Goal: Information Seeking & Learning: Learn about a topic

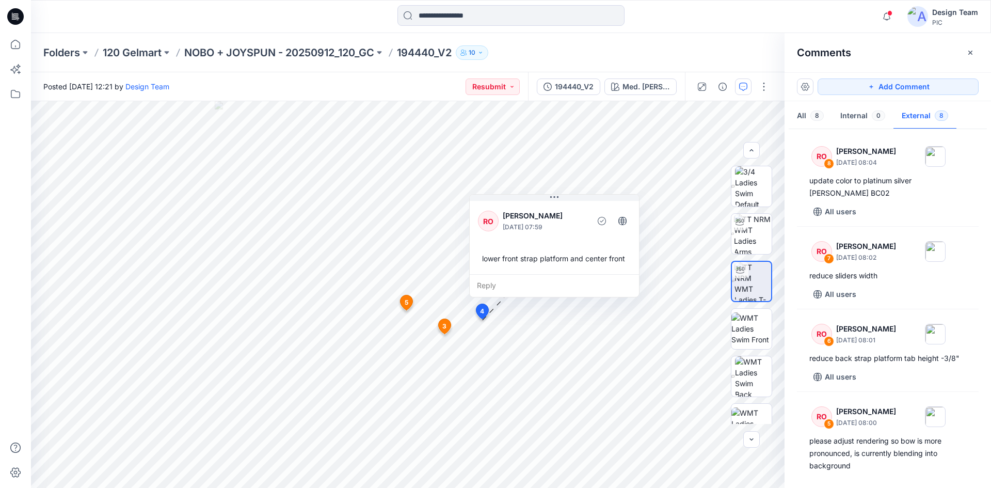
scroll to position [374, 0]
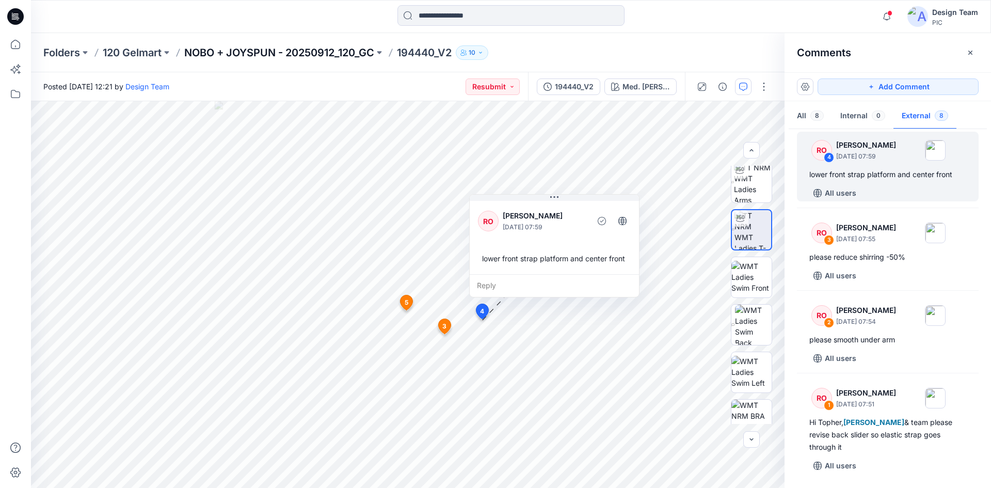
click at [292, 49] on p "NOBO + JOYSPUN - 20250912_120_GC" at bounding box center [279, 52] width 190 height 14
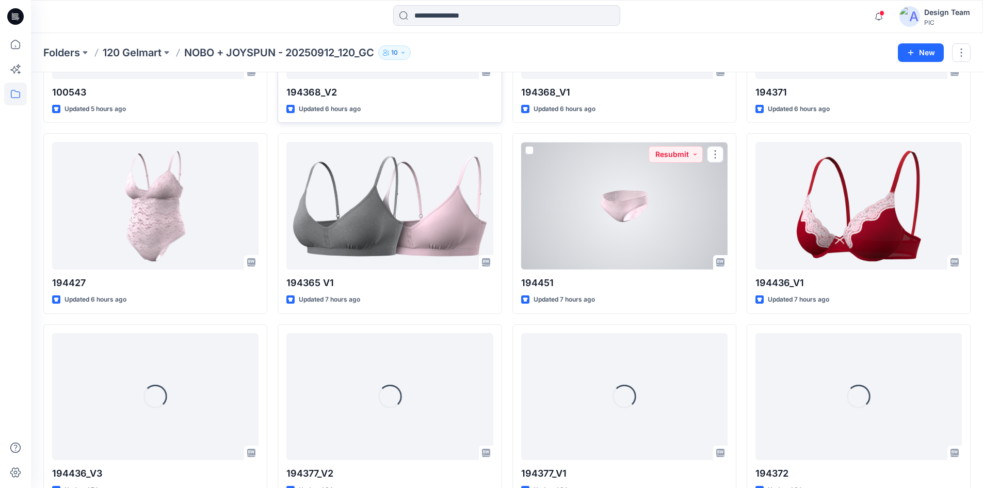
scroll to position [394, 0]
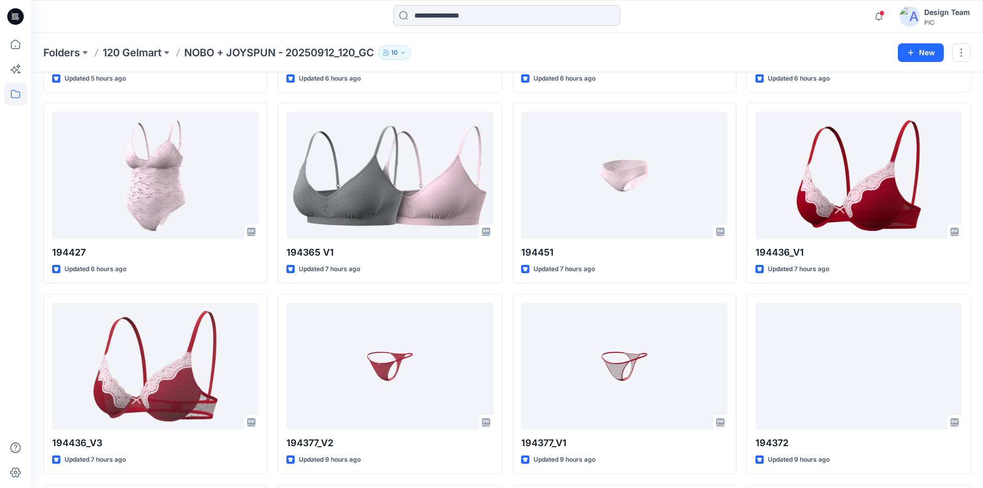
click at [475, 12] on input at bounding box center [506, 15] width 227 height 21
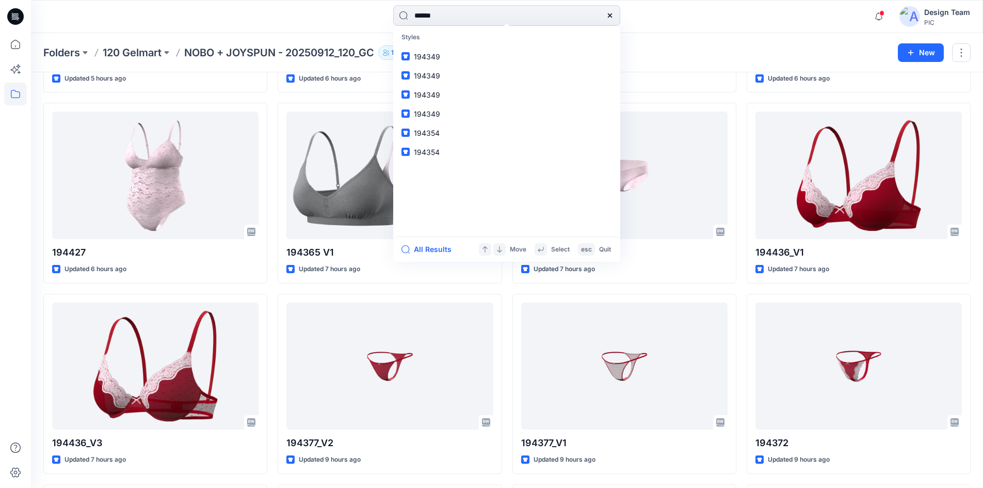
type input "******"
click at [438, 57] on mark "194365" at bounding box center [428, 57] width 29 height 12
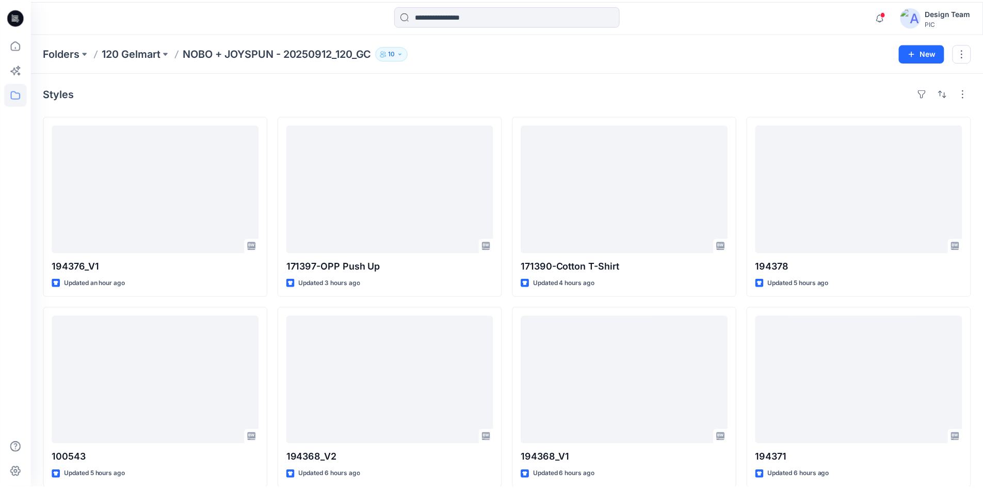
scroll to position [394, 0]
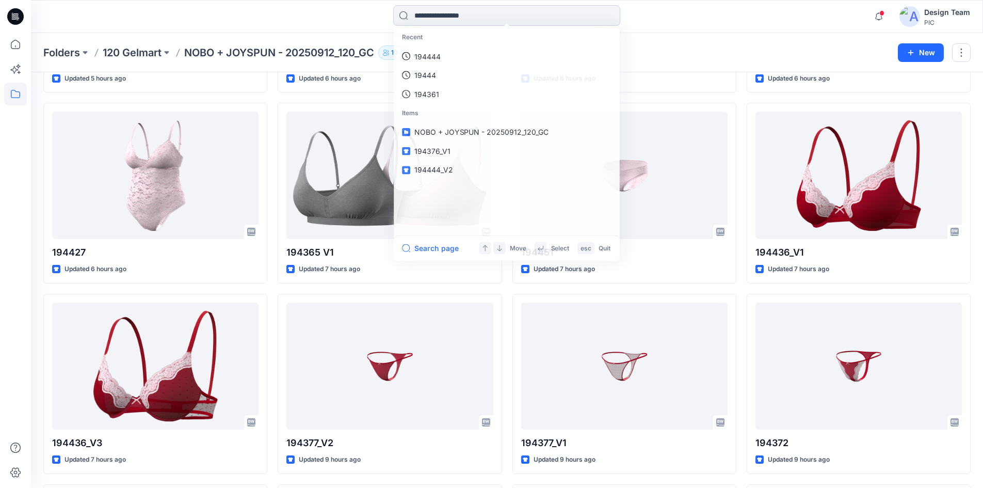
click at [499, 21] on input at bounding box center [506, 15] width 227 height 21
click at [465, 57] on link "194365" at bounding box center [506, 56] width 223 height 19
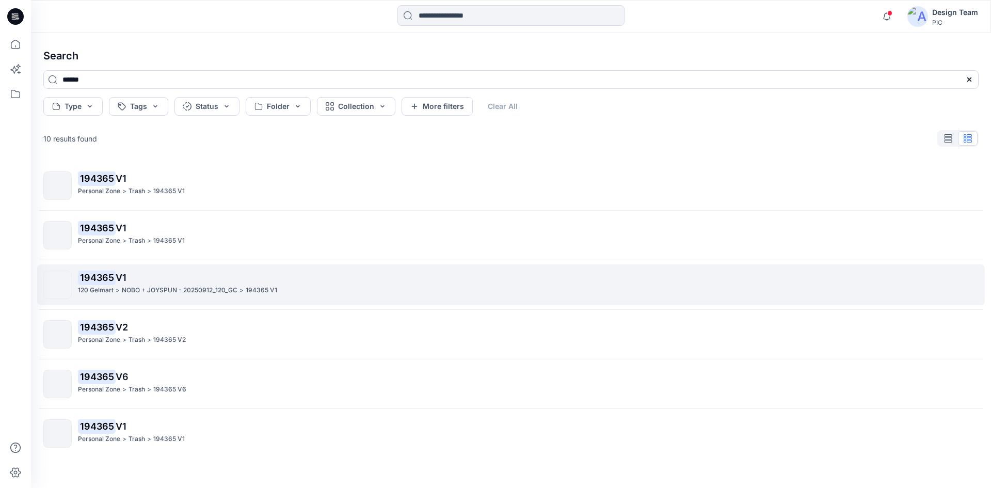
click at [191, 289] on p "NOBO + JOYSPUN - 20250912_120_GC" at bounding box center [180, 290] width 116 height 11
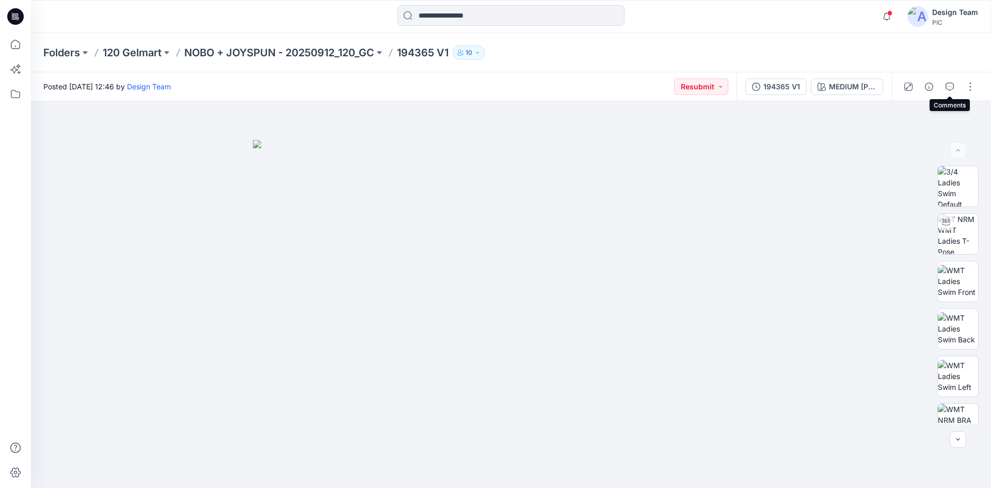
click at [949, 88] on icon "button" at bounding box center [950, 87] width 8 height 8
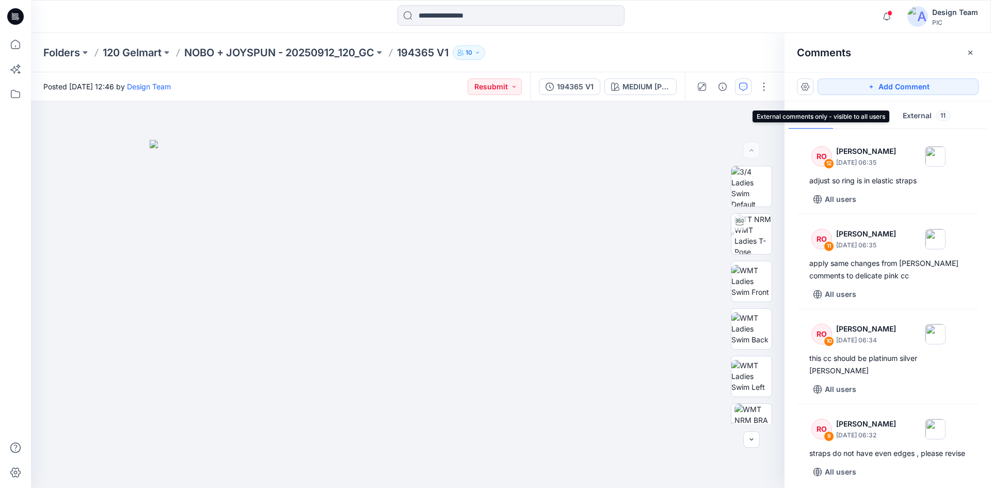
click at [918, 114] on button "External 11" at bounding box center [926, 116] width 64 height 26
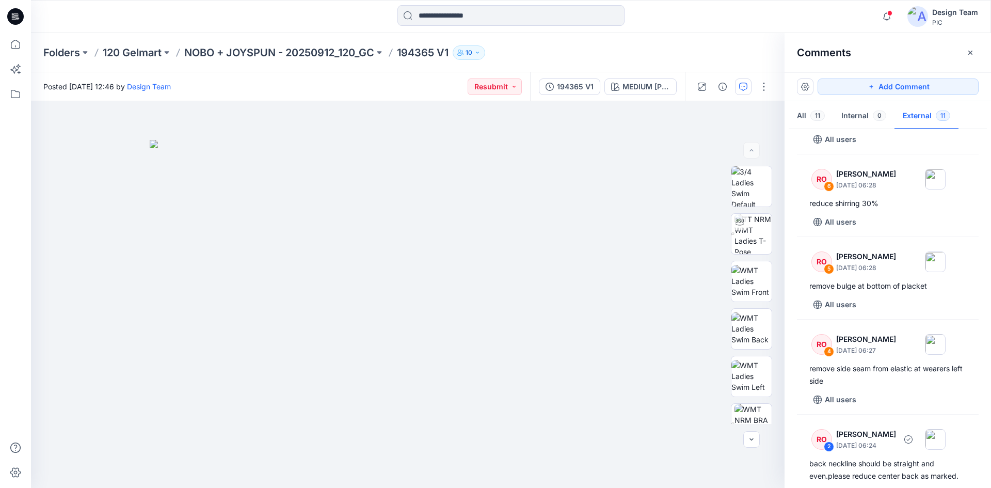
scroll to position [465, 0]
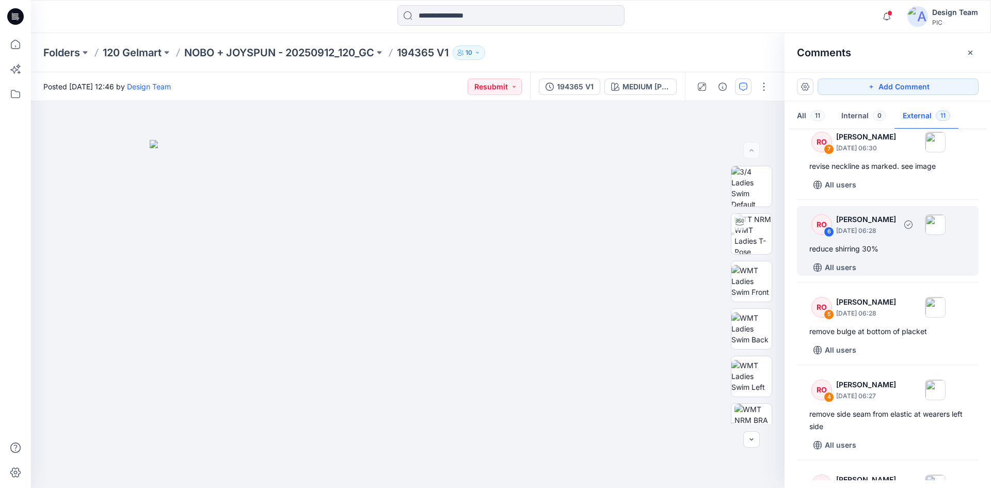
click at [876, 251] on div "RO 6 [PERSON_NAME] [DATE] 06:28 reduce shirring 30% All users" at bounding box center [888, 241] width 182 height 70
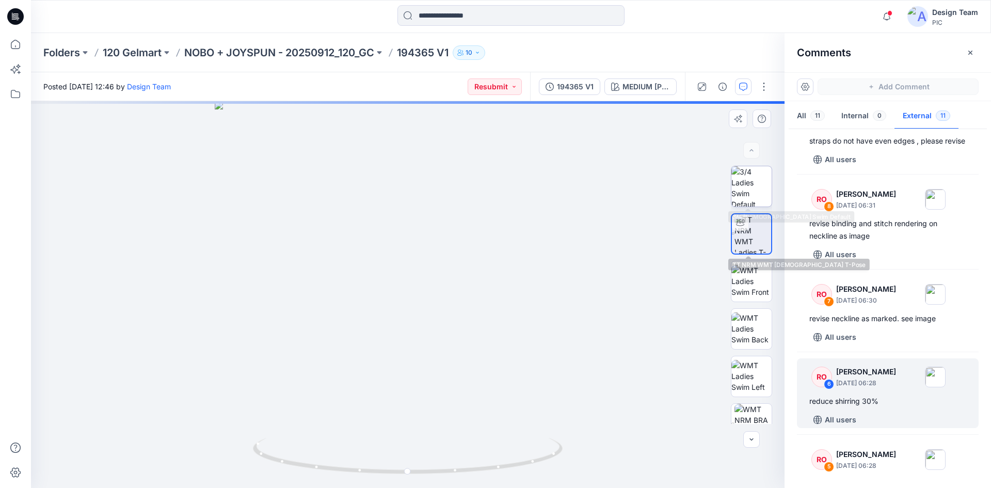
scroll to position [310, 0]
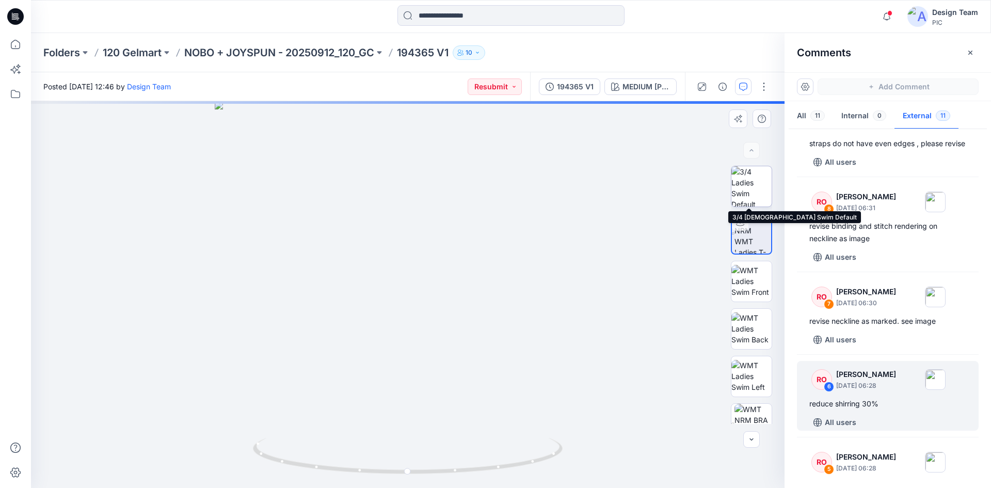
click at [743, 179] on img at bounding box center [751, 186] width 40 height 40
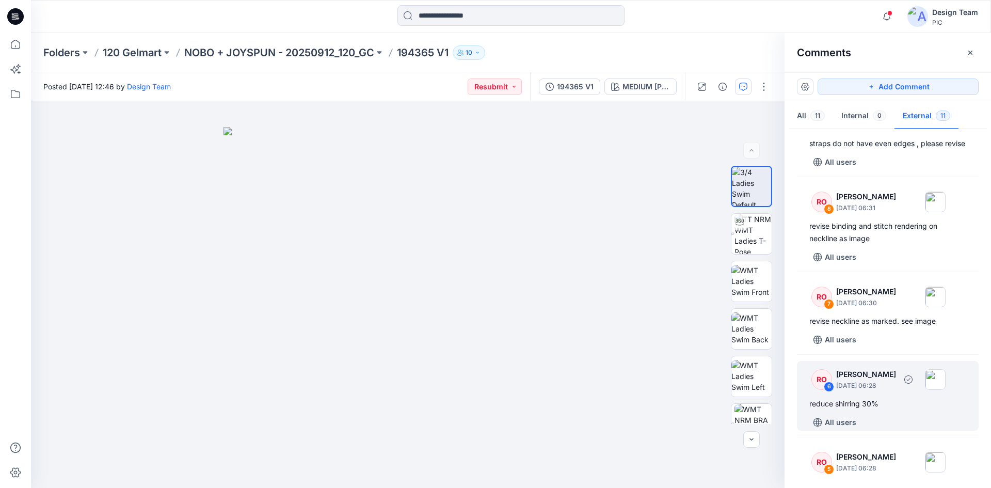
click at [882, 410] on div "reduce shirring 30%" at bounding box center [887, 403] width 157 height 12
click at [742, 239] on img at bounding box center [752, 234] width 37 height 40
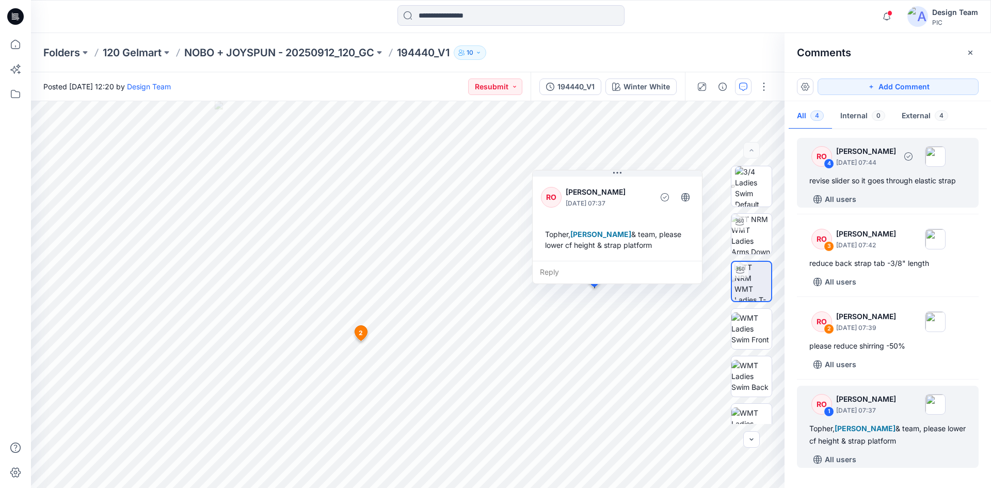
click at [893, 172] on div "RO 4 Raquel Ortiz September 27, 2025 07:44 revise slider so it goes through ela…" at bounding box center [888, 173] width 182 height 70
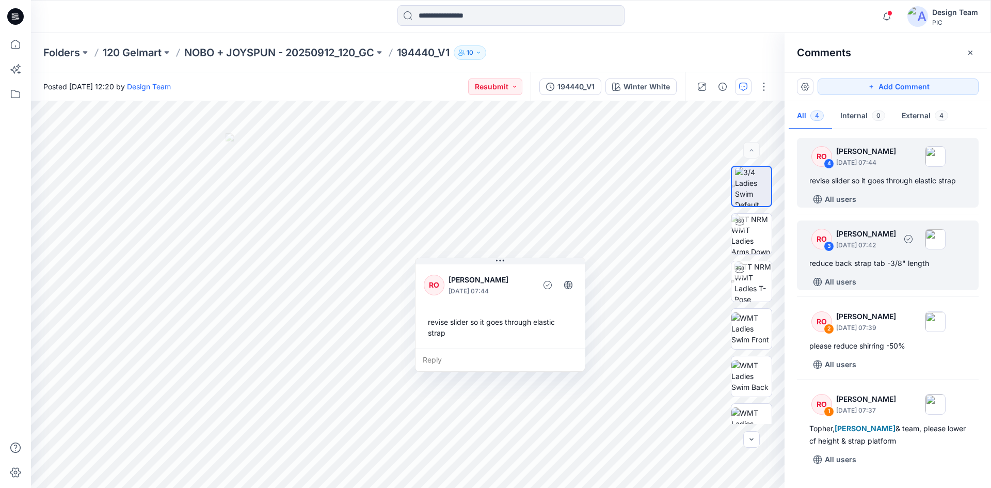
click at [892, 245] on p "September 27, 2025 07:42" at bounding box center [866, 245] width 60 height 10
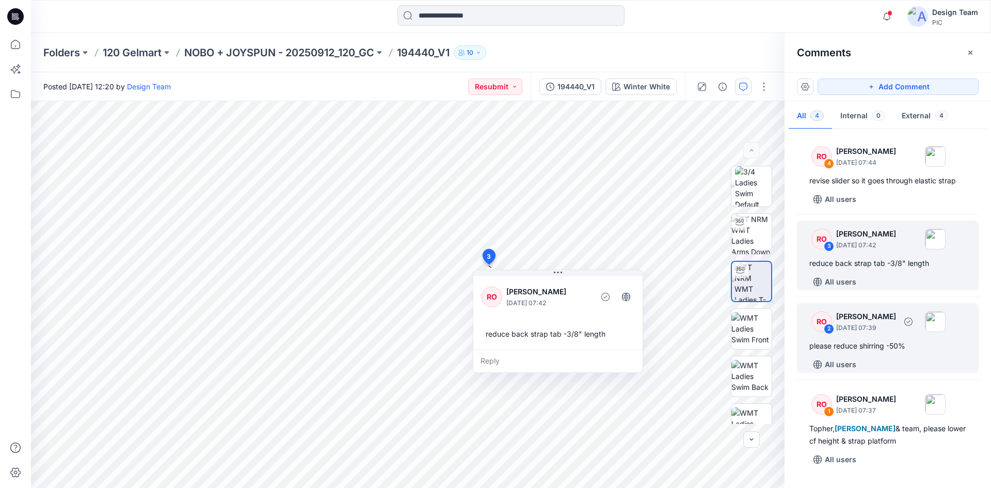
click at [877, 316] on p "[PERSON_NAME]" at bounding box center [866, 316] width 60 height 12
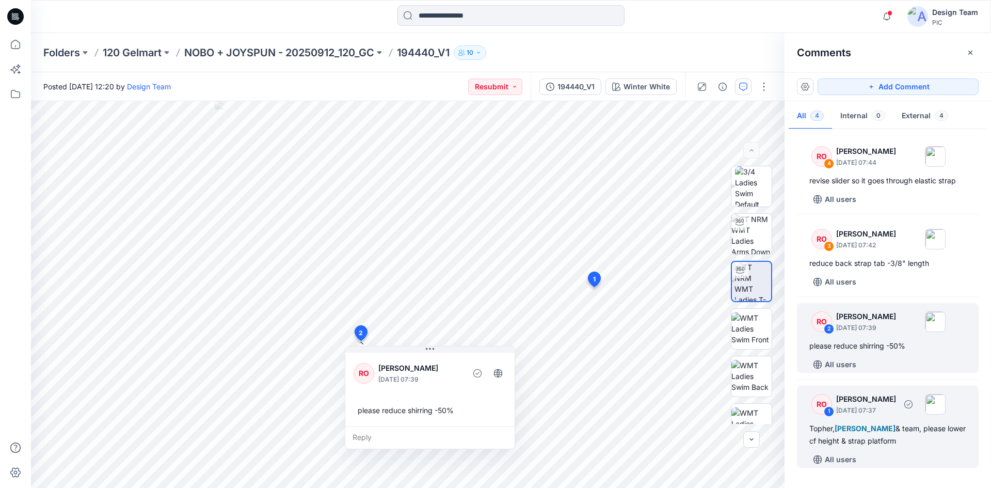
click at [894, 413] on p "September 27, 2025 07:37" at bounding box center [866, 410] width 60 height 10
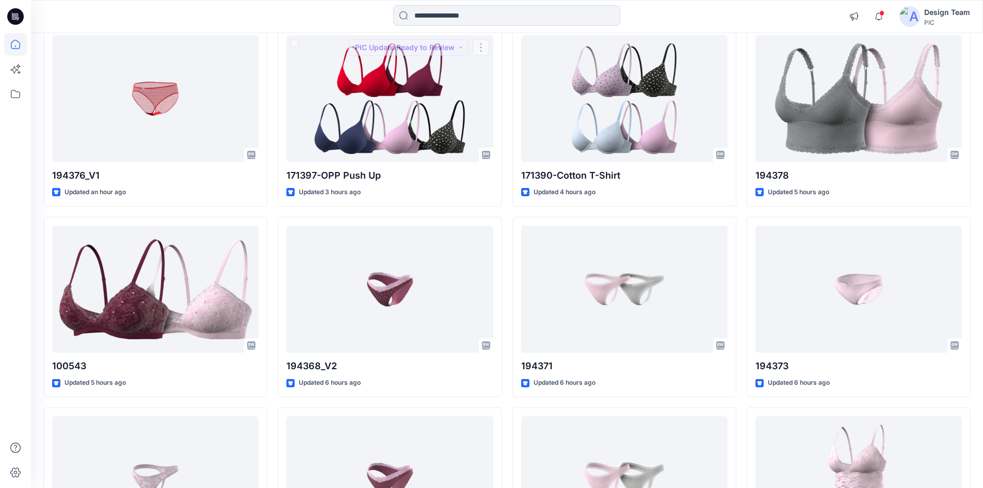
scroll to position [10, 0]
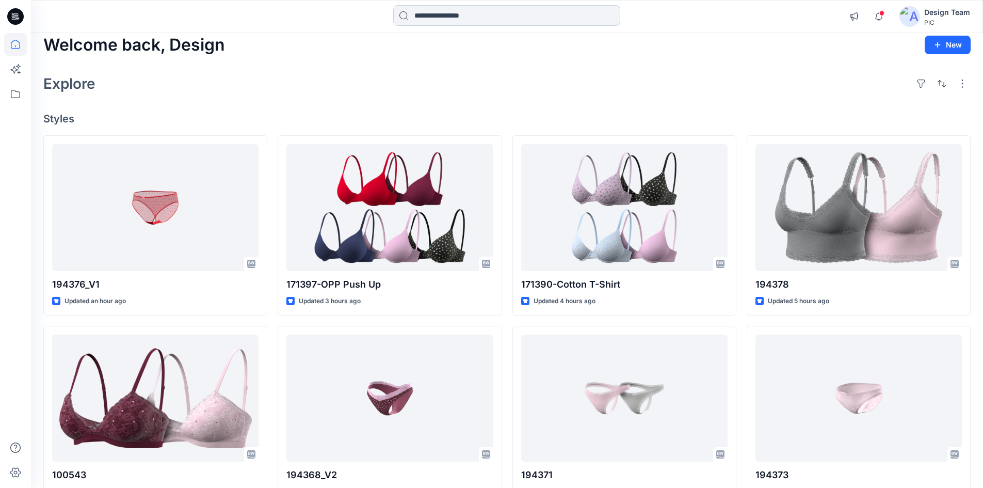
click at [460, 15] on input at bounding box center [506, 15] width 227 height 21
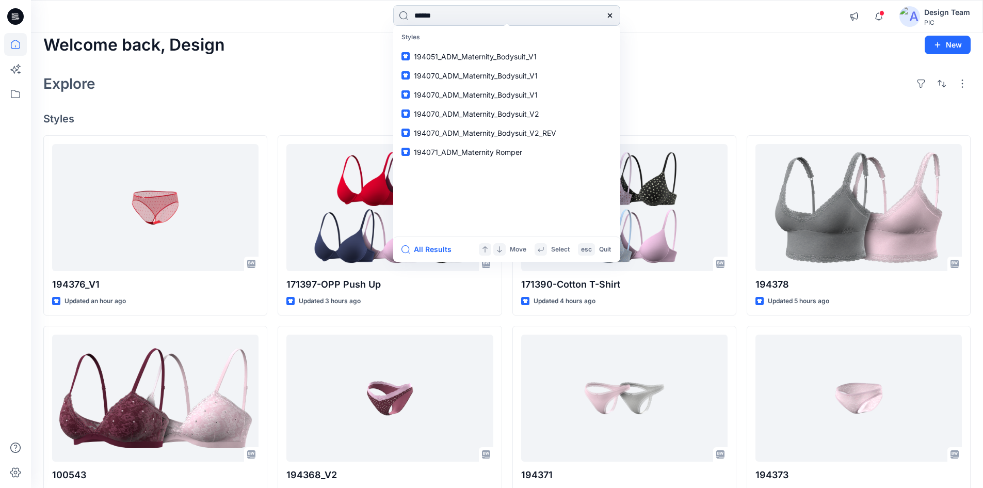
type input "******"
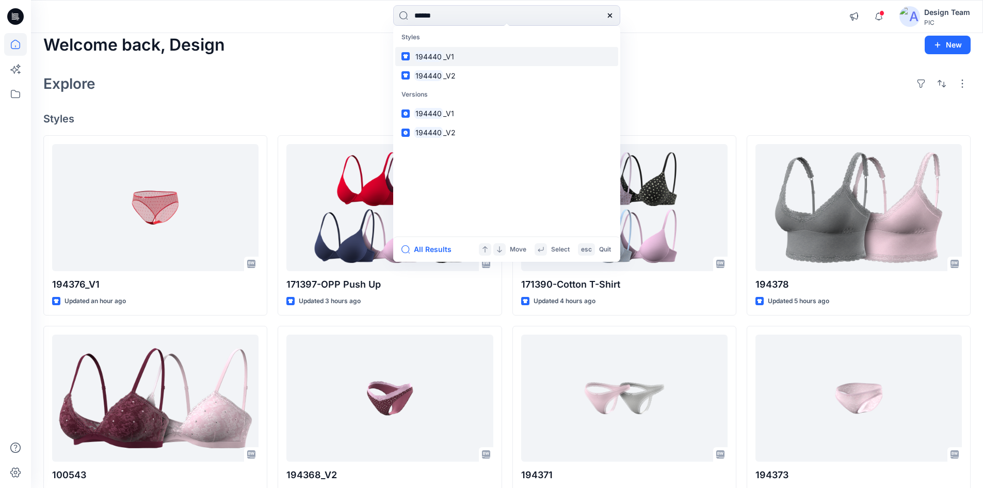
click at [452, 57] on span "_V1" at bounding box center [448, 56] width 11 height 9
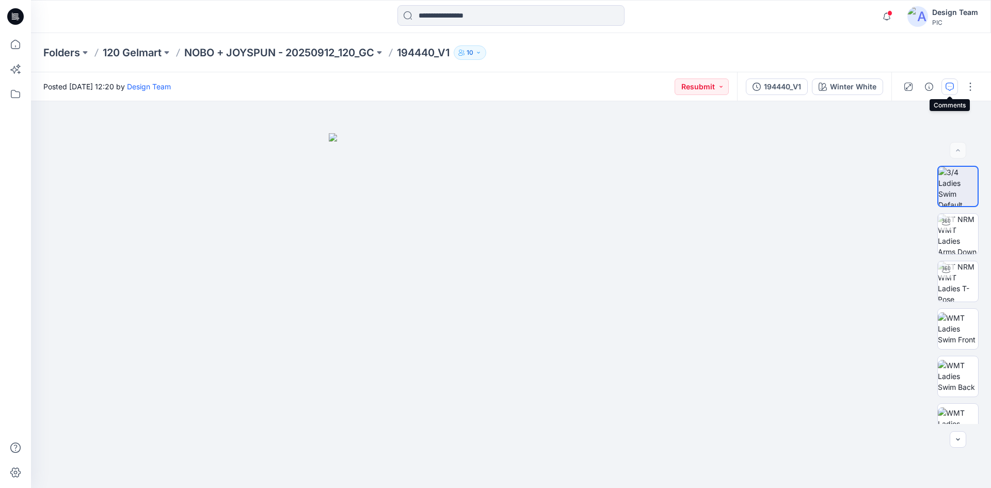
click at [947, 87] on icon "button" at bounding box center [950, 87] width 8 height 8
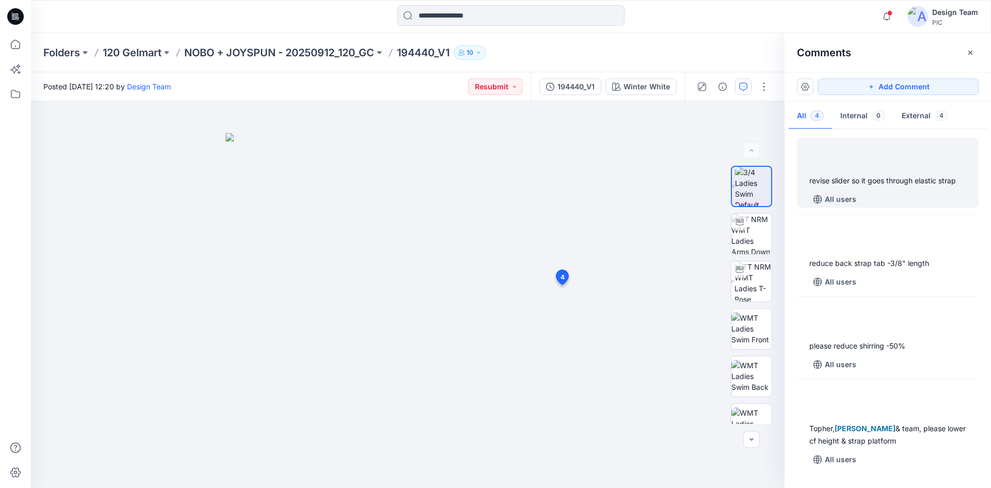
click at [894, 177] on div "revise slider so it goes through elastic strap" at bounding box center [887, 180] width 157 height 12
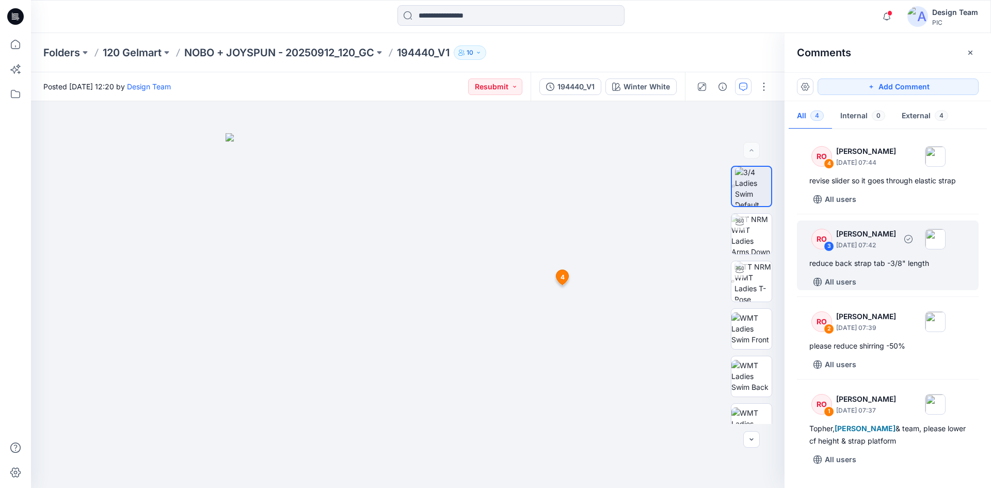
click at [896, 250] on p "September 27, 2025 07:42" at bounding box center [866, 245] width 60 height 10
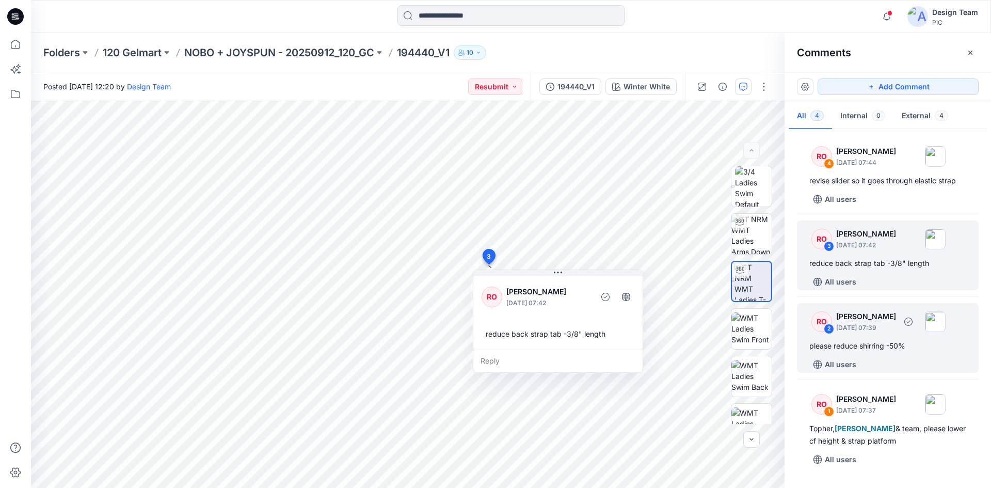
click at [894, 346] on div "please reduce shirring -50%" at bounding box center [887, 346] width 157 height 12
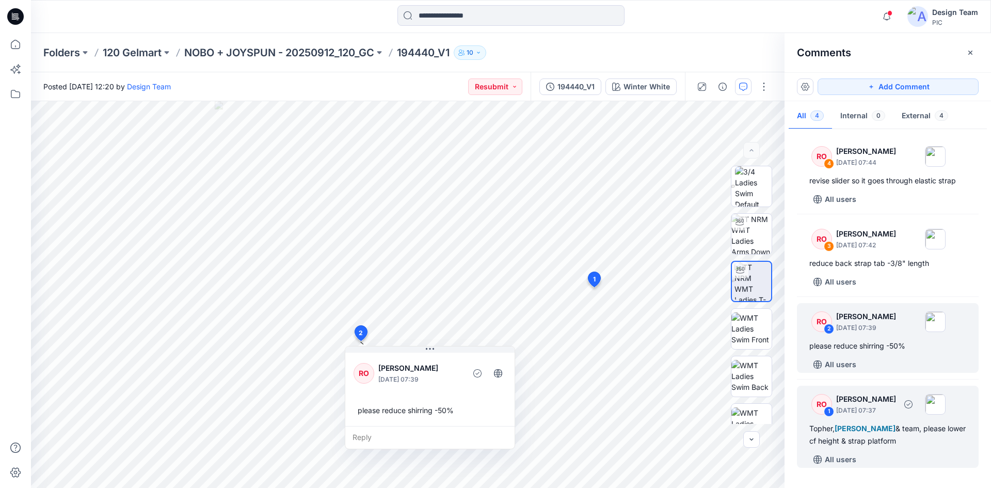
click at [917, 431] on div "Topher, Poornima Perera & team, please lower cf height & strap platform" at bounding box center [887, 434] width 157 height 25
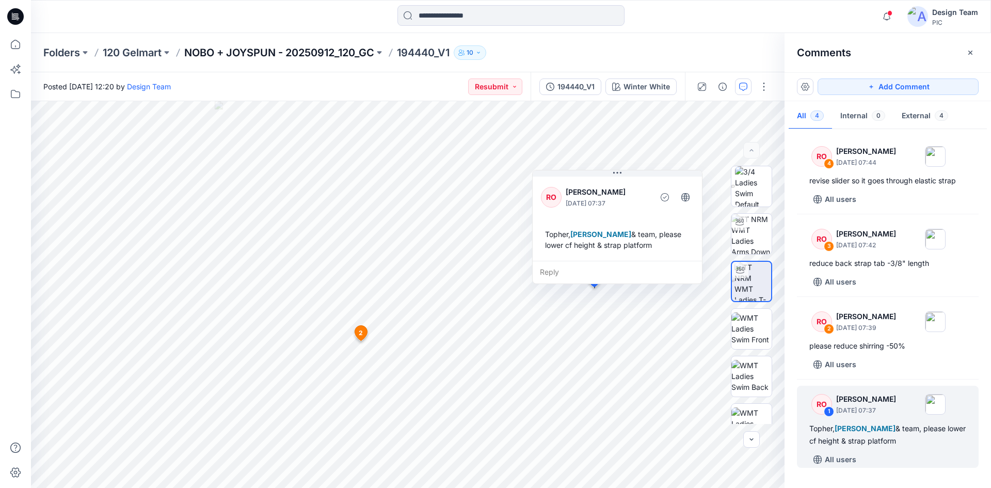
click at [341, 55] on p "NOBO + JOYSPUN - 20250912_120_GC" at bounding box center [279, 52] width 190 height 14
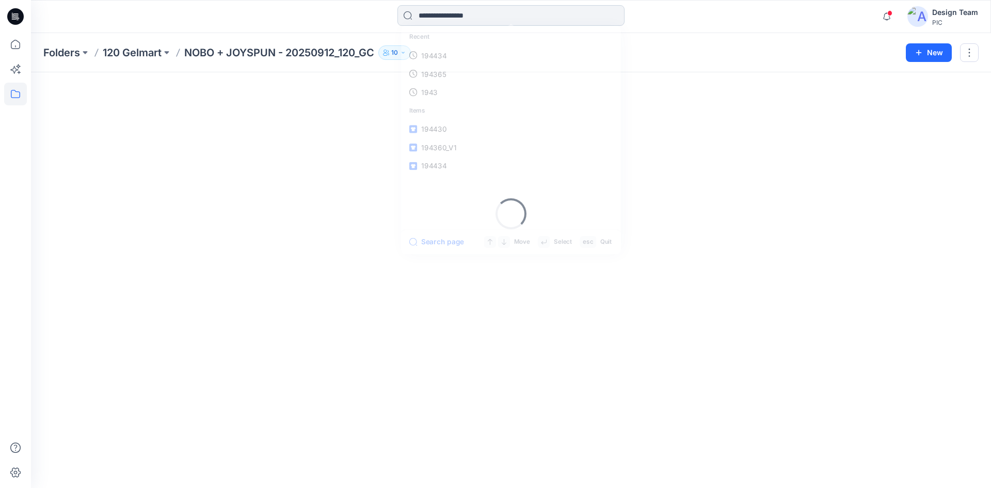
click at [490, 21] on input at bounding box center [510, 15] width 227 height 21
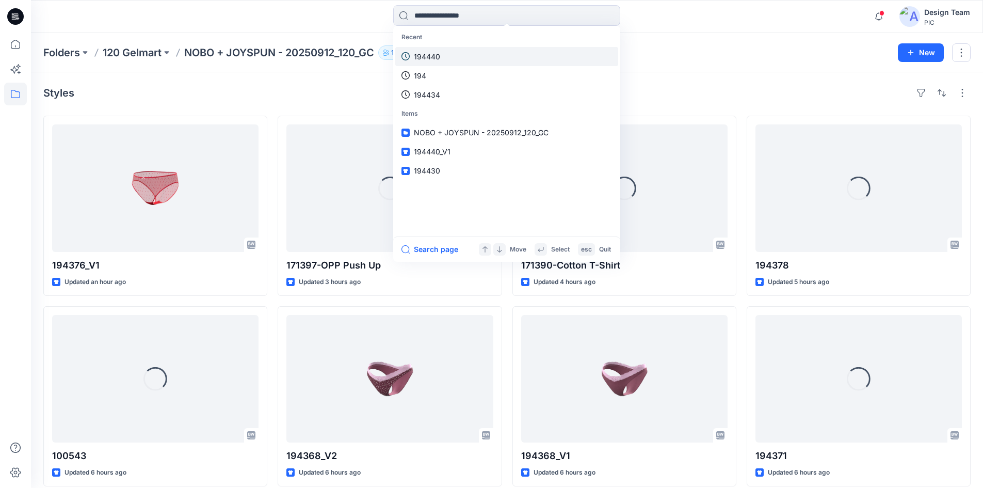
click at [480, 58] on link "194440" at bounding box center [506, 56] width 223 height 19
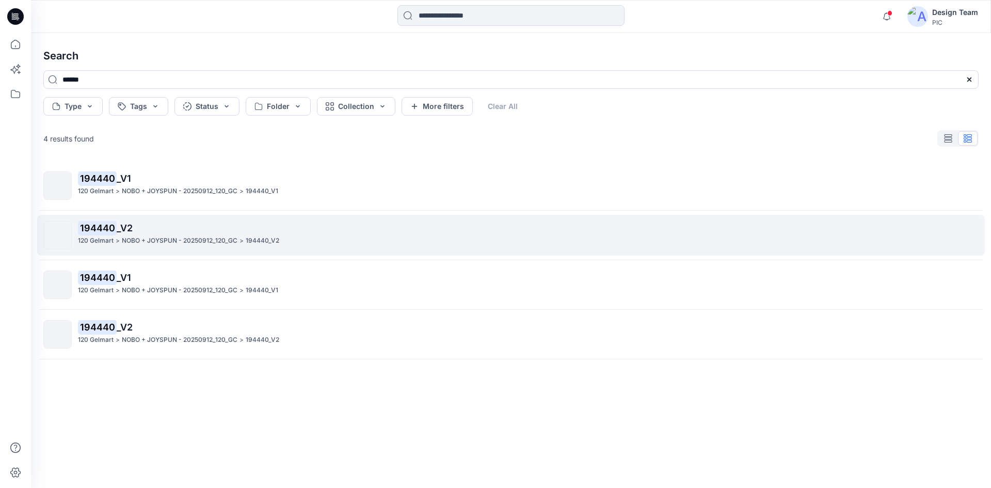
click at [114, 228] on mark "194440" at bounding box center [97, 227] width 39 height 14
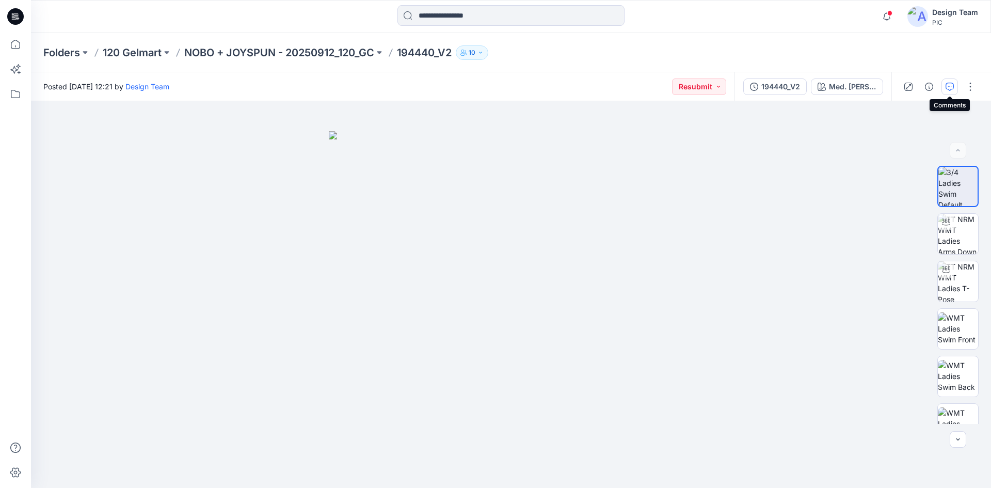
click at [948, 85] on icon "button" at bounding box center [950, 87] width 8 height 8
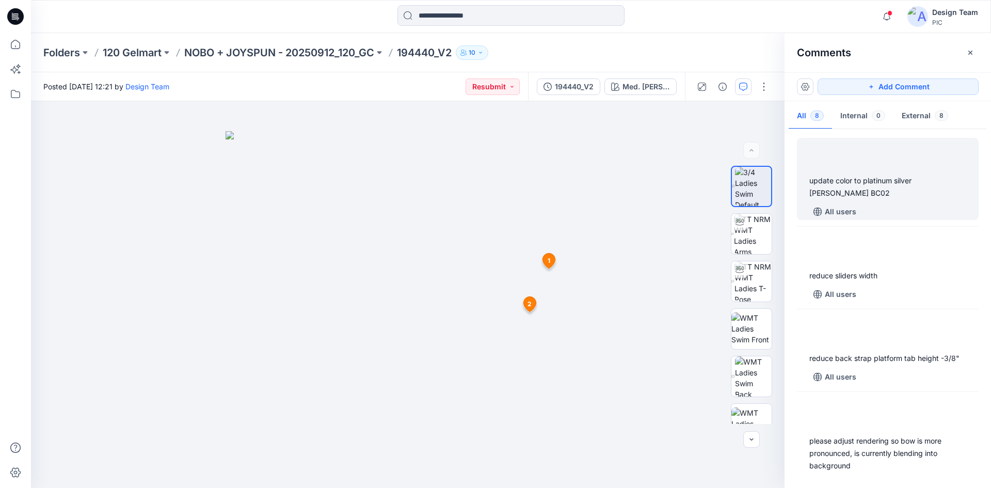
click at [882, 187] on div "update color to platinum silver heather grey BC02" at bounding box center [887, 186] width 157 height 25
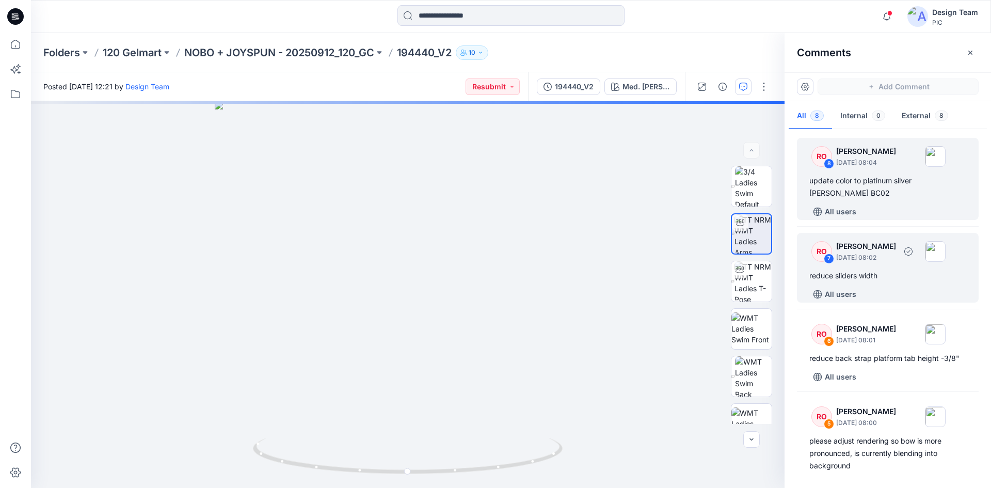
click at [881, 276] on div "reduce sliders width" at bounding box center [887, 275] width 157 height 12
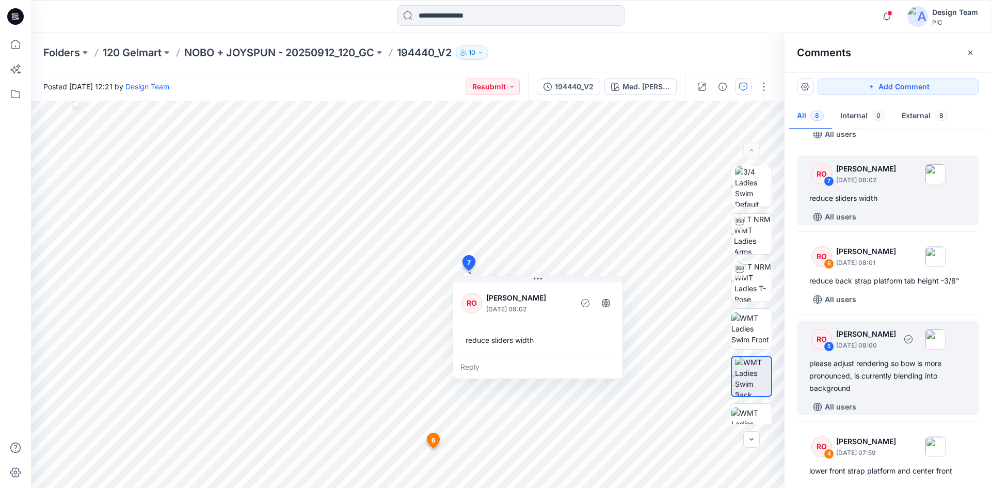
scroll to position [103, 0]
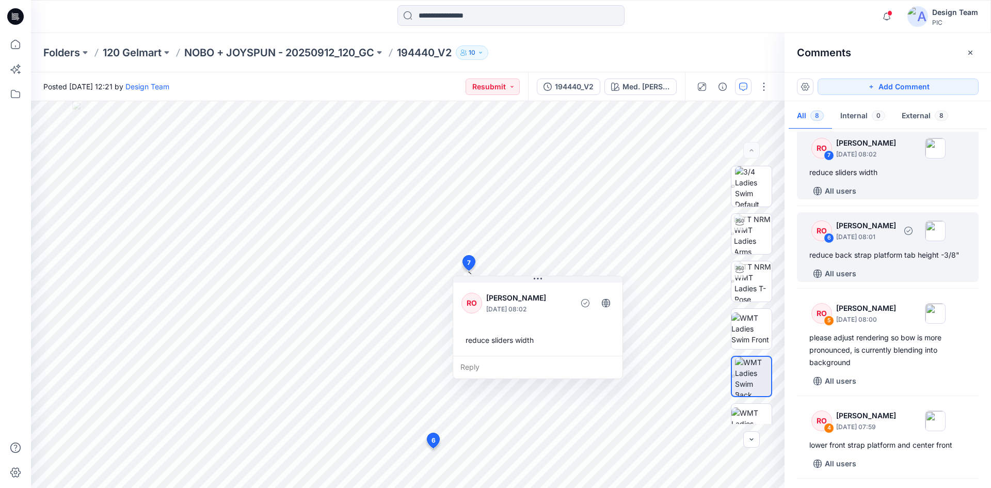
click at [912, 250] on div "reduce back strap platform tab height -3/8"" at bounding box center [887, 255] width 157 height 12
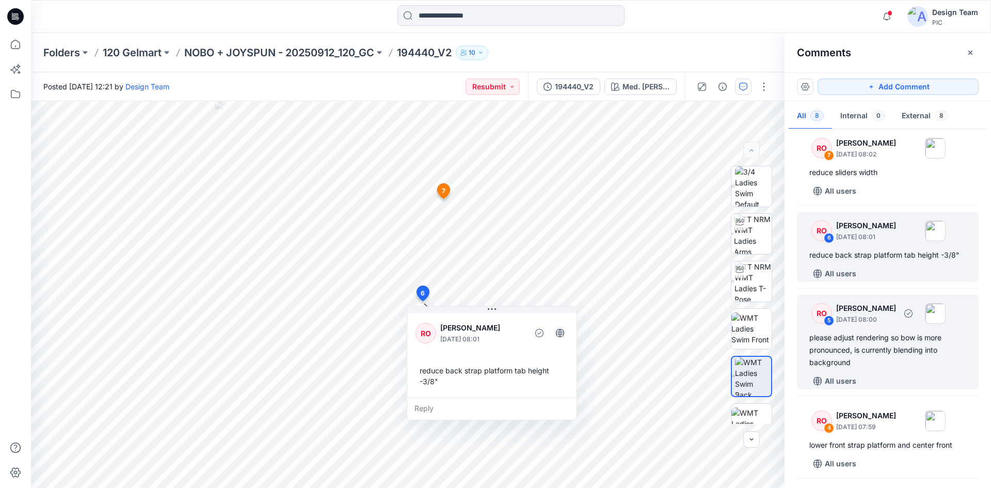
click at [882, 341] on div "please adjust rendering so bow is more pronounced, is currently blending into b…" at bounding box center [887, 349] width 157 height 37
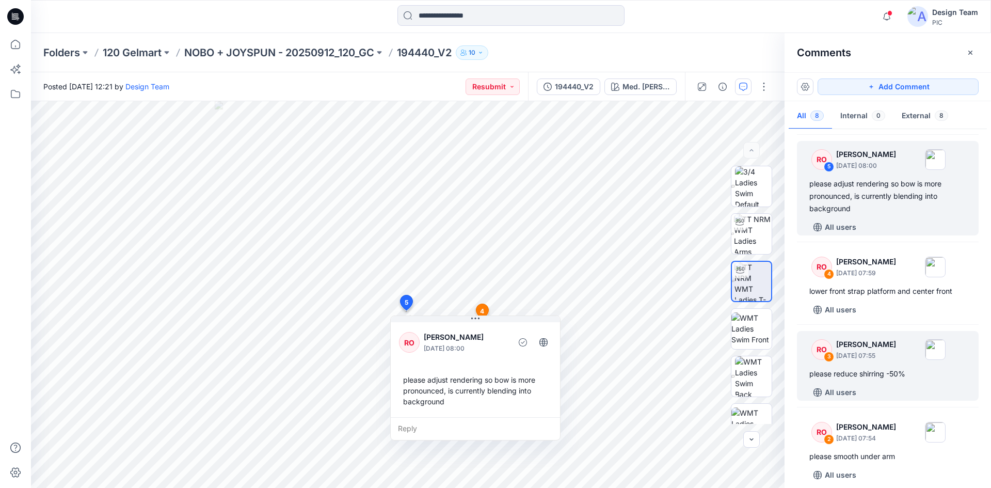
scroll to position [258, 0]
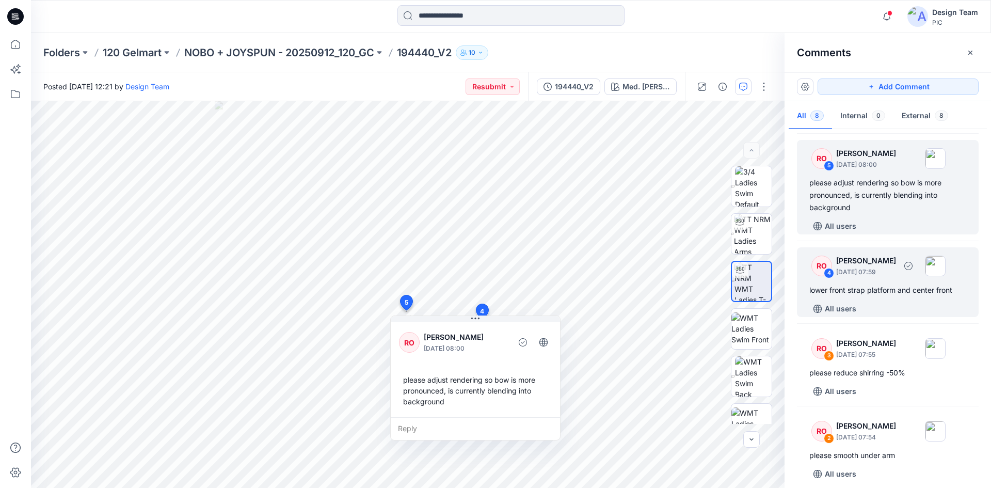
click at [886, 292] on div "lower front strap platform and center front" at bounding box center [887, 290] width 157 height 12
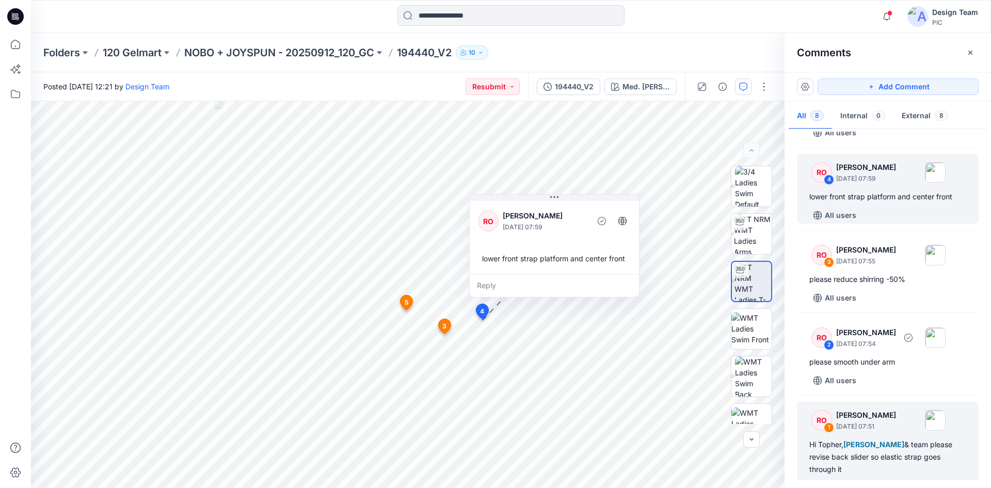
scroll to position [374, 0]
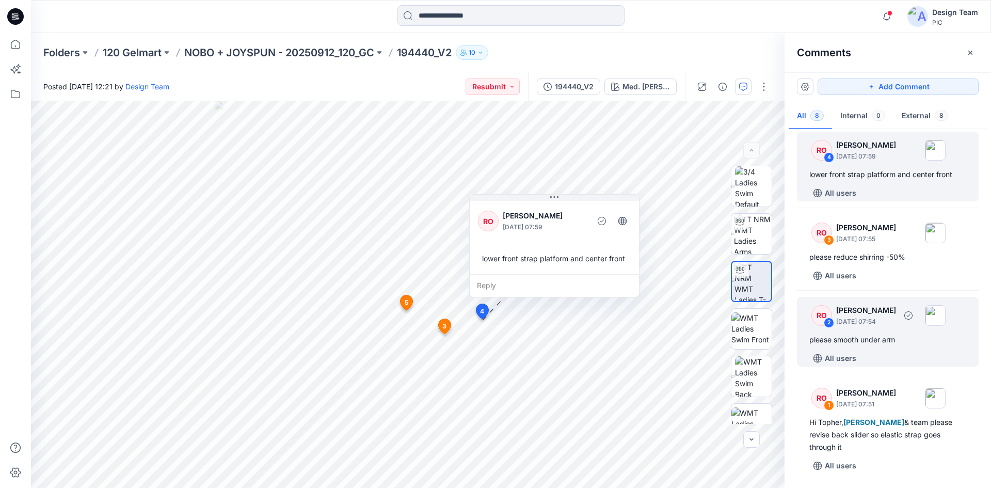
click at [883, 345] on div "please smooth under arm" at bounding box center [887, 339] width 157 height 12
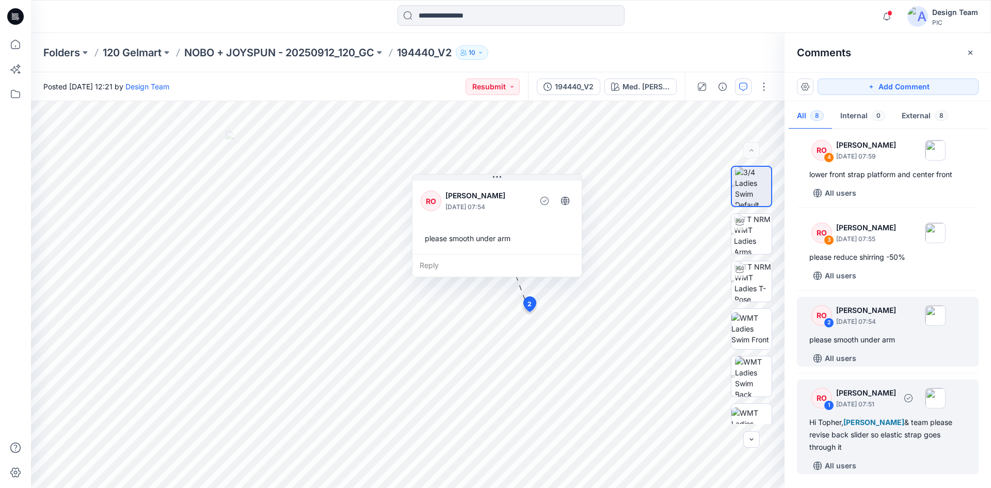
click at [920, 432] on div "Hi Topher, Poornima Perera & team please revise back slider so elastic strap go…" at bounding box center [887, 434] width 157 height 37
